Goal: Information Seeking & Learning: Understand process/instructions

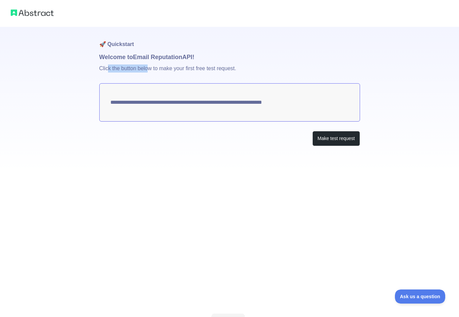
drag, startPoint x: 107, startPoint y: 72, endPoint x: 161, endPoint y: 67, distance: 54.2
click at [155, 68] on p "Click the button below to make your first free test request." at bounding box center [229, 72] width 261 height 21
click at [217, 103] on textarea "**********" at bounding box center [229, 102] width 261 height 38
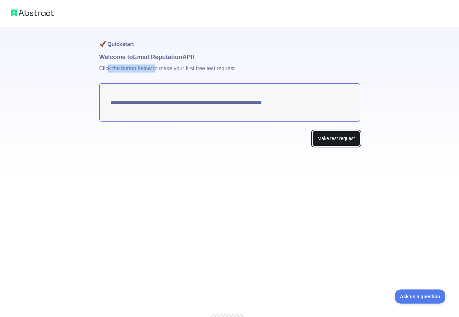
click at [332, 139] on button "Make test request" at bounding box center [335, 138] width 47 height 15
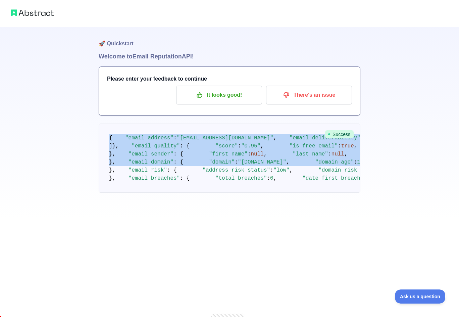
scroll to position [314, 0]
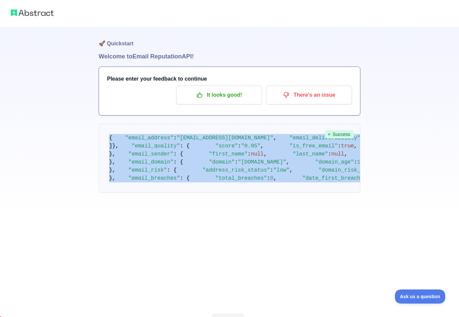
drag, startPoint x: 109, startPoint y: 137, endPoint x: 204, endPoint y: 299, distance: 187.7
click at [204, 220] on div "🚀 Quickstart Welcome to Email Reputation API! Please enter your feedback to con…" at bounding box center [230, 122] width 262 height 193
copy code "{ "email_address" : "[EMAIL_ADDRESS][DOMAIN_NAME]" , "email_deliverability" : {…"
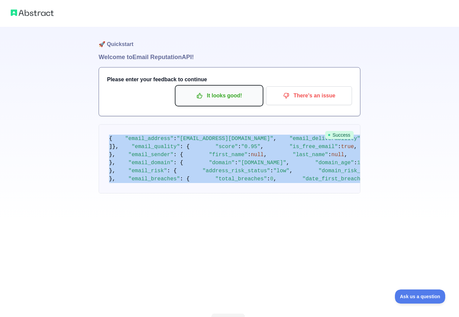
click at [242, 91] on p "It looks good!" at bounding box center [219, 95] width 76 height 11
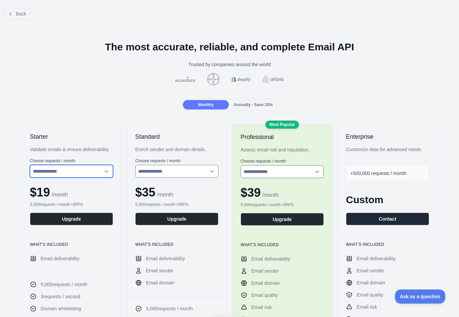
click at [76, 166] on select "**********" at bounding box center [71, 171] width 83 height 13
click at [97, 257] on li "Email deliverability" at bounding box center [71, 258] width 83 height 7
click at [20, 16] on span "Back" at bounding box center [21, 13] width 10 height 5
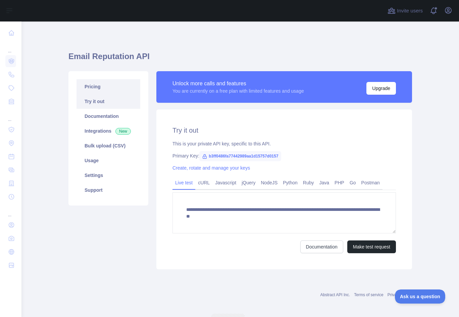
click at [93, 84] on link "Pricing" at bounding box center [109, 86] width 64 height 15
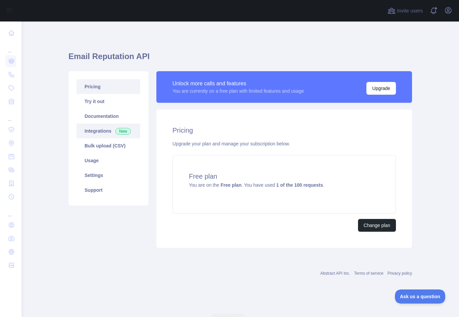
click at [104, 128] on link "Integrations New" at bounding box center [109, 131] width 64 height 15
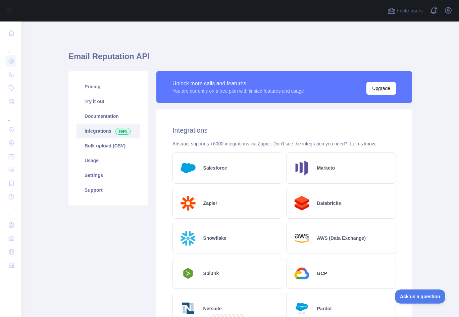
click at [104, 127] on link "Integrations New" at bounding box center [109, 131] width 64 height 15
click at [95, 88] on link "Pricing" at bounding box center [109, 86] width 64 height 15
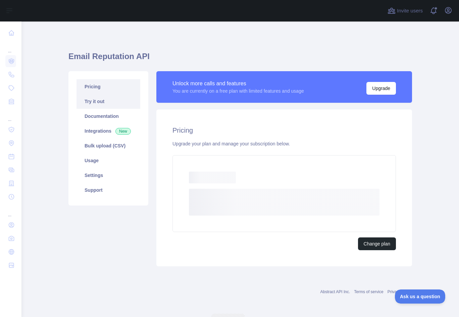
click at [96, 104] on link "Try it out" at bounding box center [109, 101] width 64 height 15
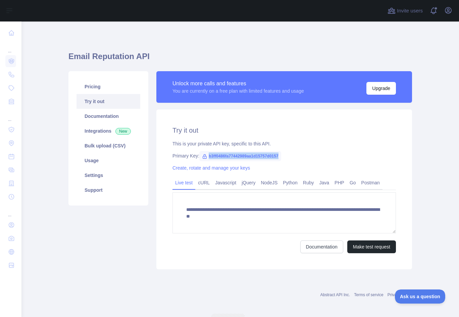
drag, startPoint x: 264, startPoint y: 157, endPoint x: 202, endPoint y: 154, distance: 61.8
click at [202, 154] on div "Primary Key: b3ff0486fa77442989aa1d15757d0157" at bounding box center [285, 155] width 224 height 7
copy span "b3ff0486fa77442989aa1d15757d0157"
click at [226, 183] on link "Javascript" at bounding box center [225, 182] width 27 height 11
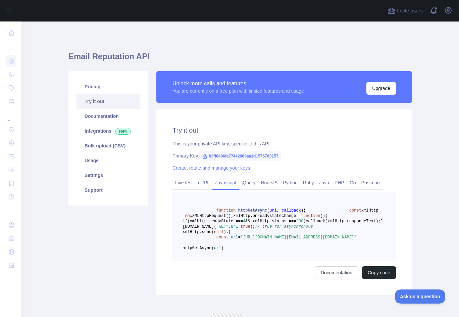
click at [328, 218] on span at bounding box center [354, 215] width 53 height 5
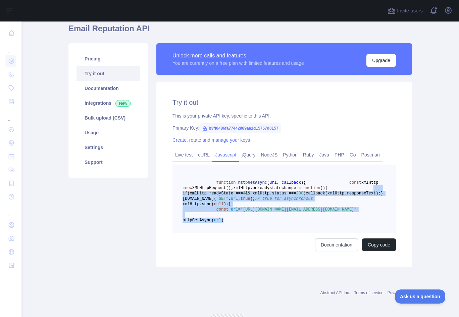
drag, startPoint x: 252, startPoint y: 220, endPoint x: 284, endPoint y: 189, distance: 43.4
click at [223, 169] on pre "function httpGetAsync ( url, callback ) { const xmlHttp = new XMLHttpRequest();…" at bounding box center [285, 198] width 224 height 68
click at [383, 243] on button "Copy code" at bounding box center [379, 244] width 34 height 13
click at [186, 149] on link "Live test" at bounding box center [184, 154] width 23 height 11
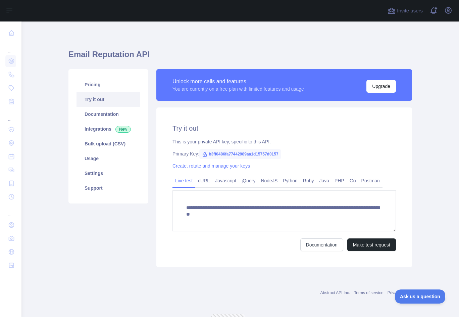
scroll to position [2, 0]
click at [102, 174] on link "Settings" at bounding box center [109, 173] width 64 height 15
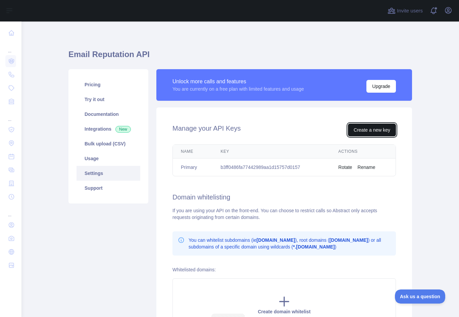
click at [368, 132] on button "Create a new key" at bounding box center [372, 130] width 48 height 13
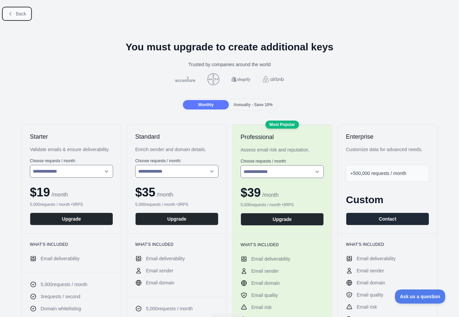
click at [12, 16] on icon at bounding box center [10, 13] width 5 height 5
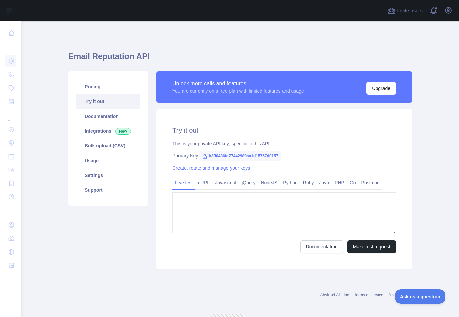
type textarea "**********"
click at [202, 157] on icon at bounding box center [204, 156] width 5 height 5
